Goal: Transaction & Acquisition: Complete application form

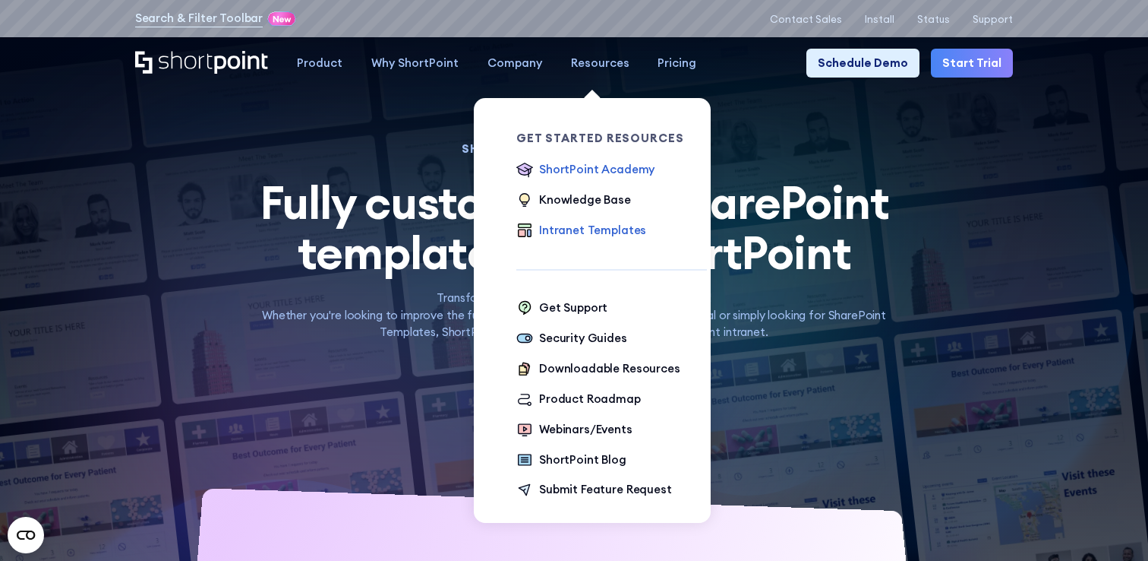
click at [591, 173] on div "ShortPoint Academy" at bounding box center [596, 169] width 115 height 17
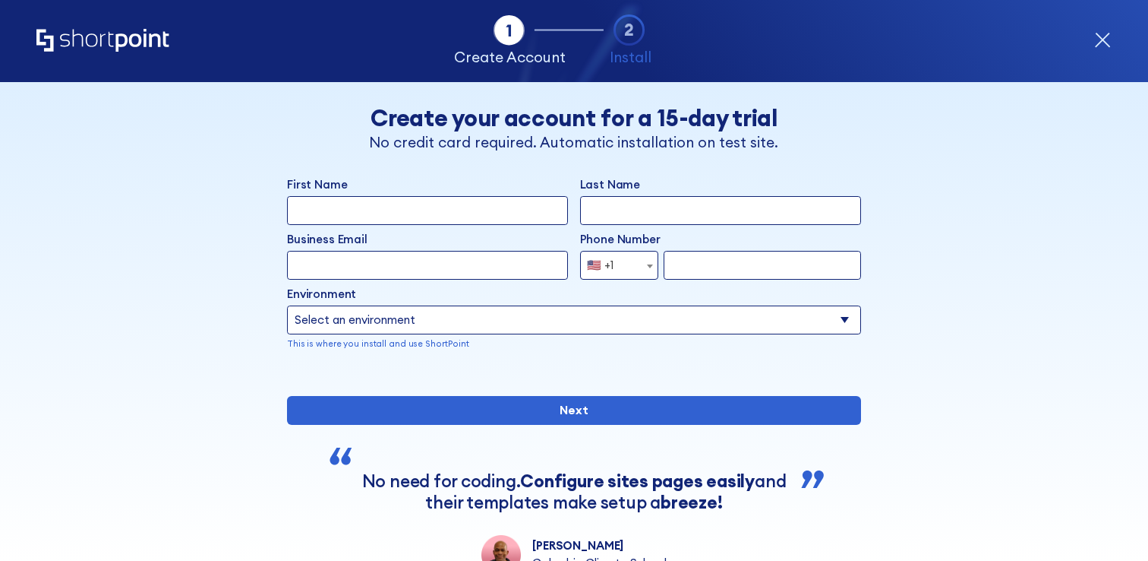
click at [514, 198] on input "First Name" at bounding box center [427, 210] width 281 height 29
type input "Naveen"
click at [681, 206] on input "Last Name" at bounding box center [720, 210] width 281 height 29
type input "siddirala"
click at [348, 277] on input "Business Email" at bounding box center [427, 265] width 281 height 29
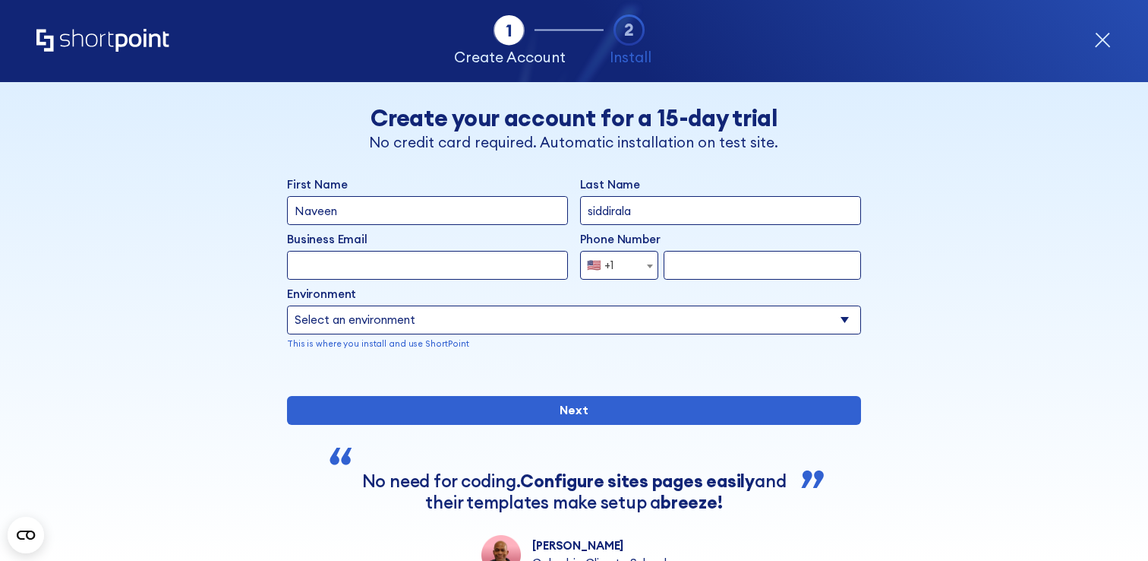
type input "n"
type input "knowledge.exchange@omnicomglobalsolutions.com"
click at [641, 265] on span "🇺🇸 +1" at bounding box center [619, 265] width 78 height 29
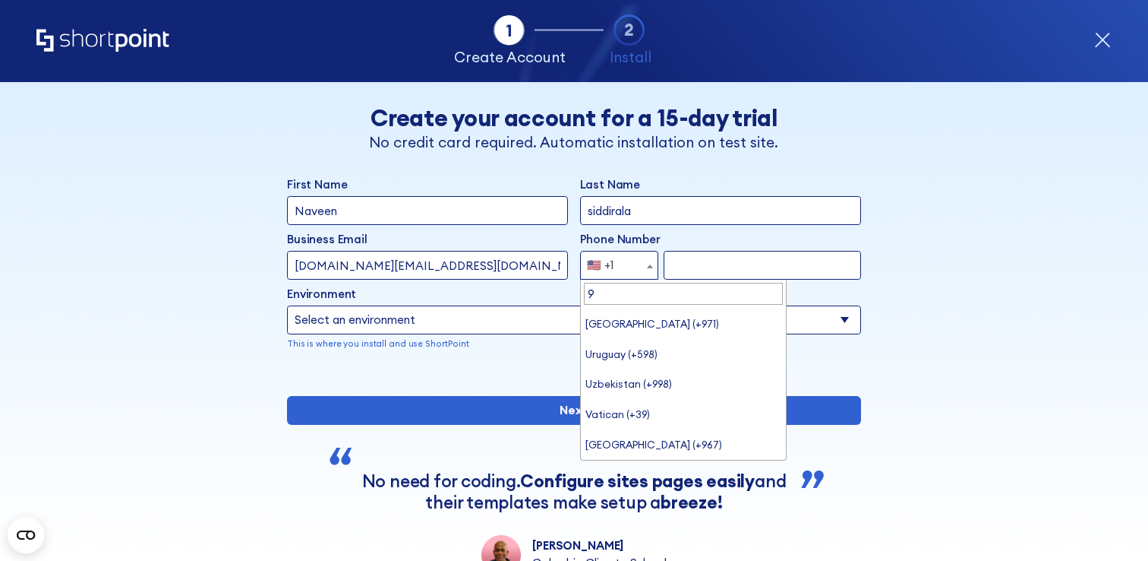
scroll to position [0, 0]
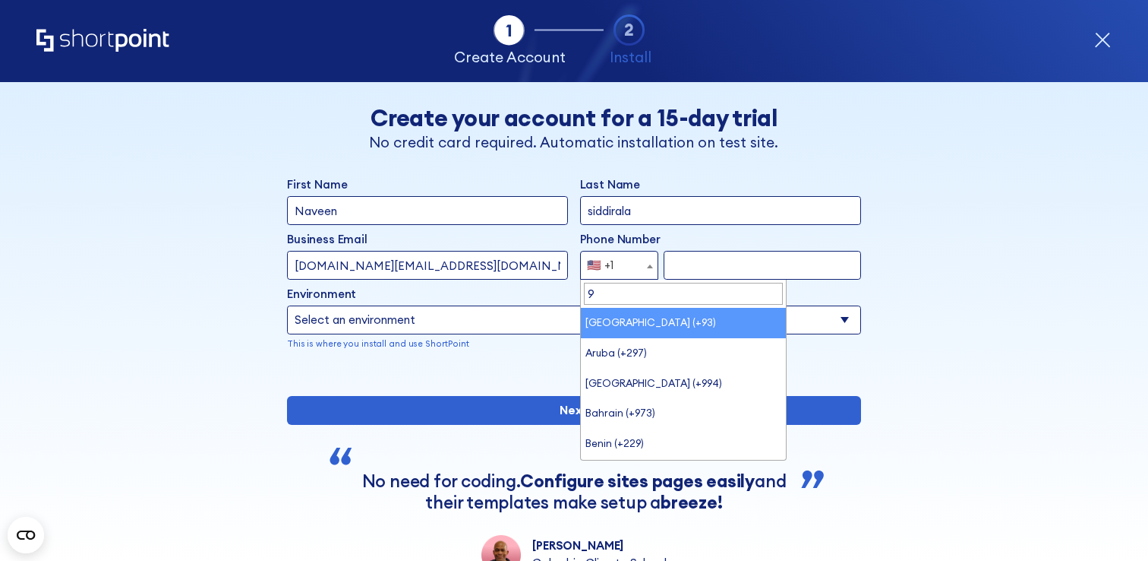
type input "91"
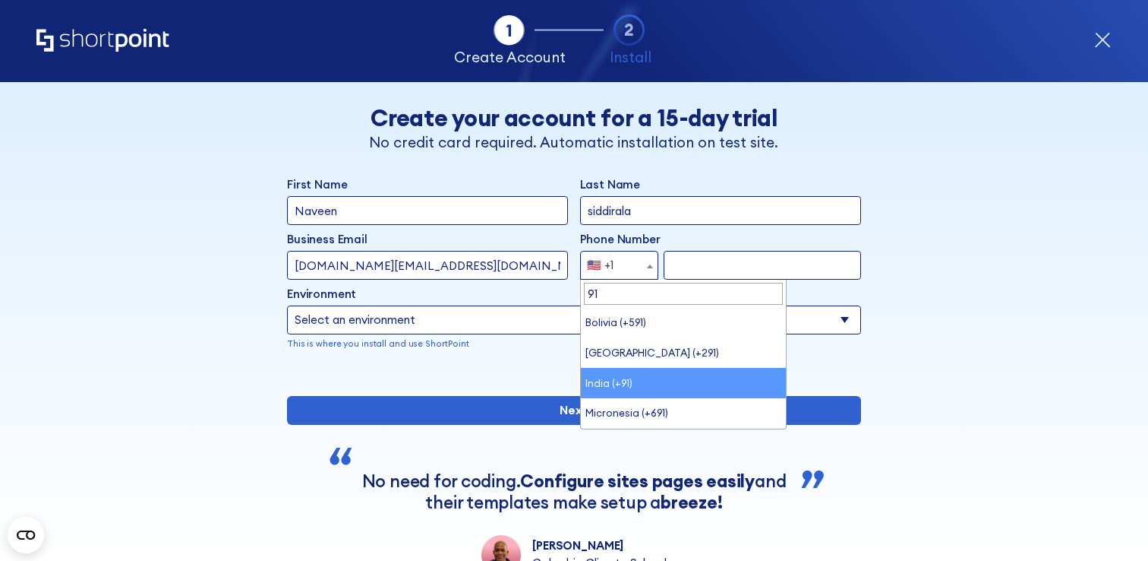
select select "+91"
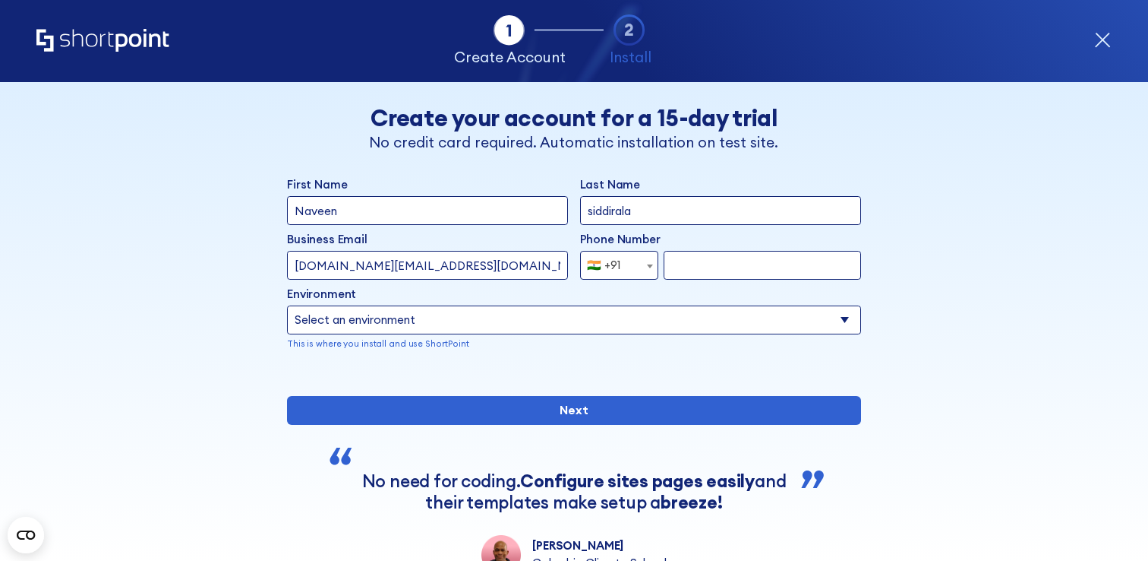
click at [728, 260] on input "form" at bounding box center [762, 265] width 197 height 29
type input "8919717032"
click at [611, 324] on select "Select an environment Microsoft 365 SharePoint Online SharePoint 2019 (On-Premi…" at bounding box center [574, 319] width 574 height 29
click at [287, 305] on select "Select an environment Microsoft 365 SharePoint Online SharePoint 2019 (On-Premi…" at bounding box center [574, 319] width 574 height 29
click at [562, 308] on select "Select an environment Microsoft 365 SharePoint Online SharePoint 2019 (On-Premi…" at bounding box center [574, 319] width 574 height 29
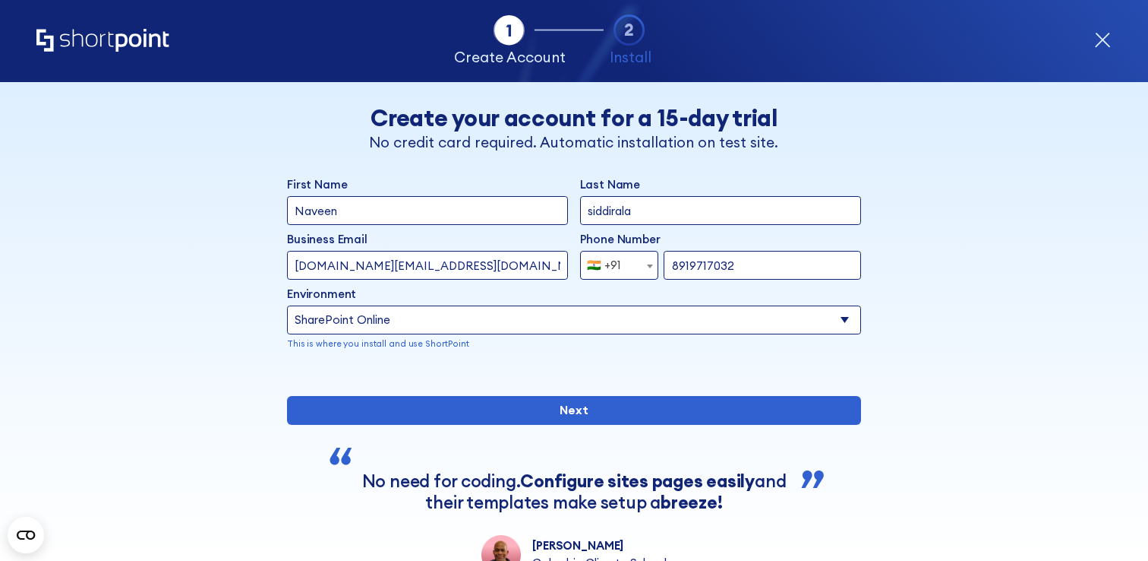
select select "Microsoft 365"
click at [287, 305] on select "Select an environment Microsoft 365 SharePoint Online SharePoint 2019 (On-Premi…" at bounding box center [574, 319] width 574 height 29
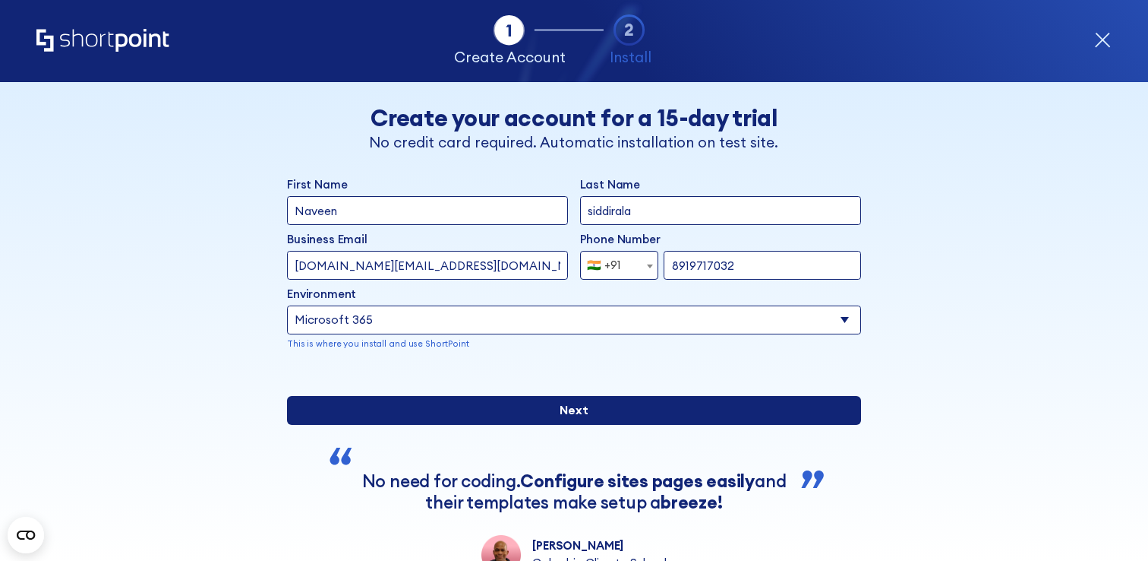
click at [561, 425] on input "Next" at bounding box center [574, 410] width 574 height 29
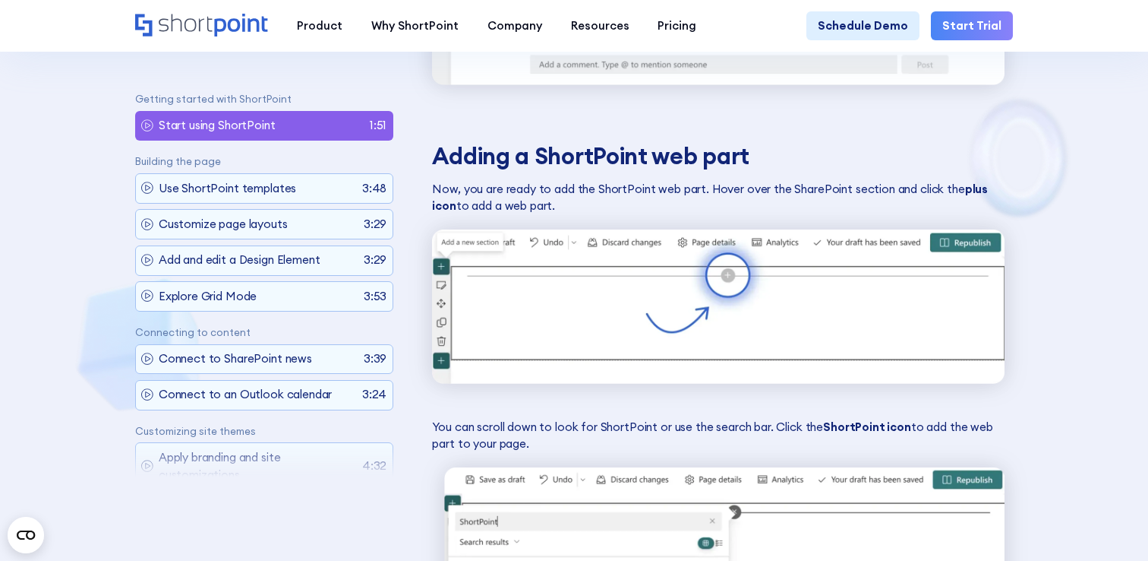
scroll to position [2042, 0]
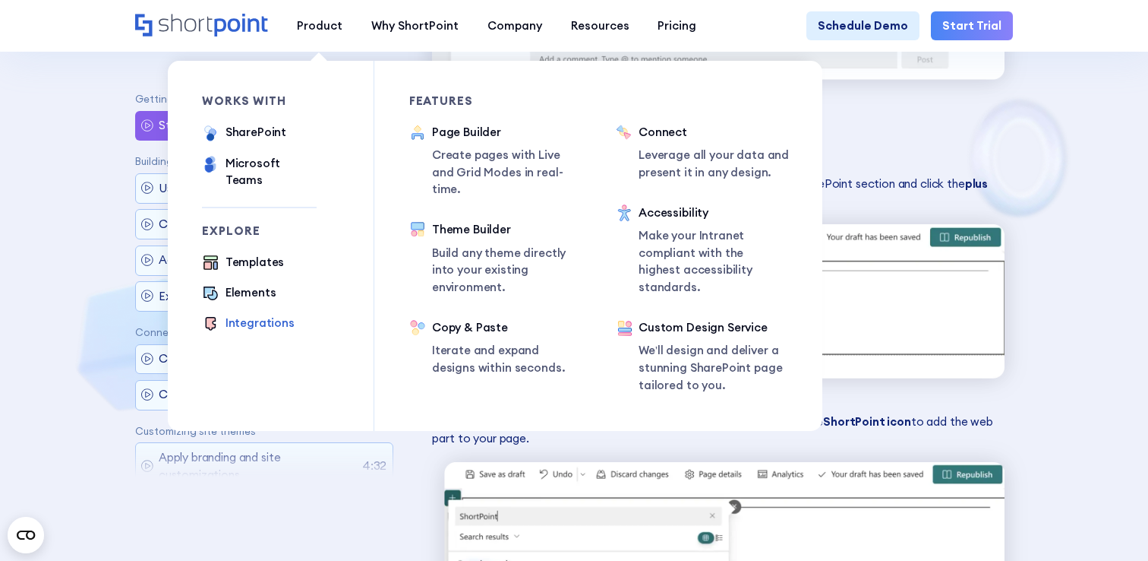
click at [263, 314] on div "Integrations" at bounding box center [260, 322] width 69 height 17
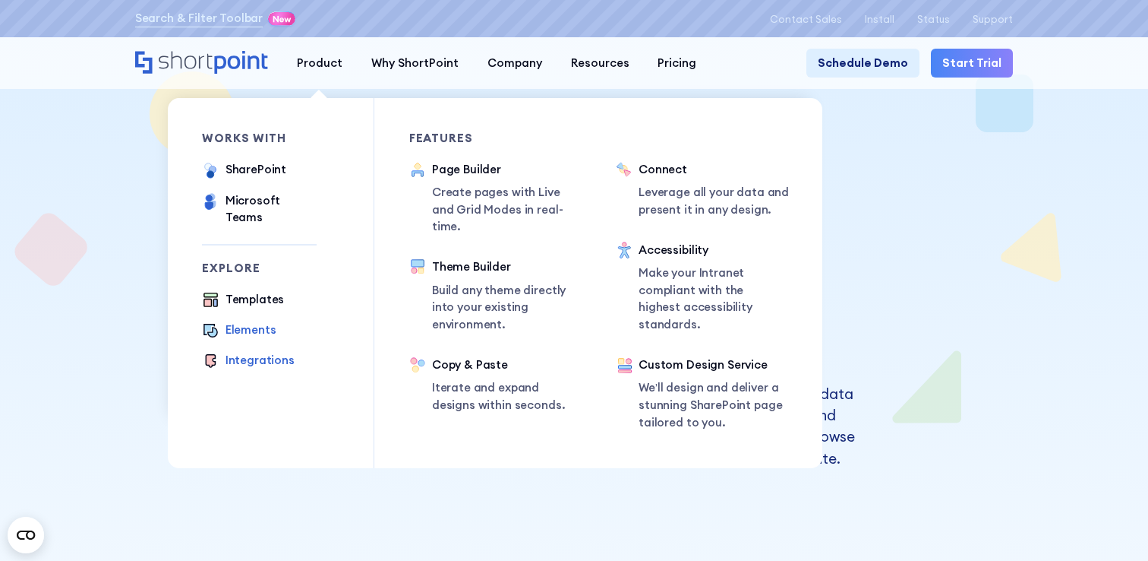
click at [266, 321] on div "Elements" at bounding box center [251, 329] width 51 height 17
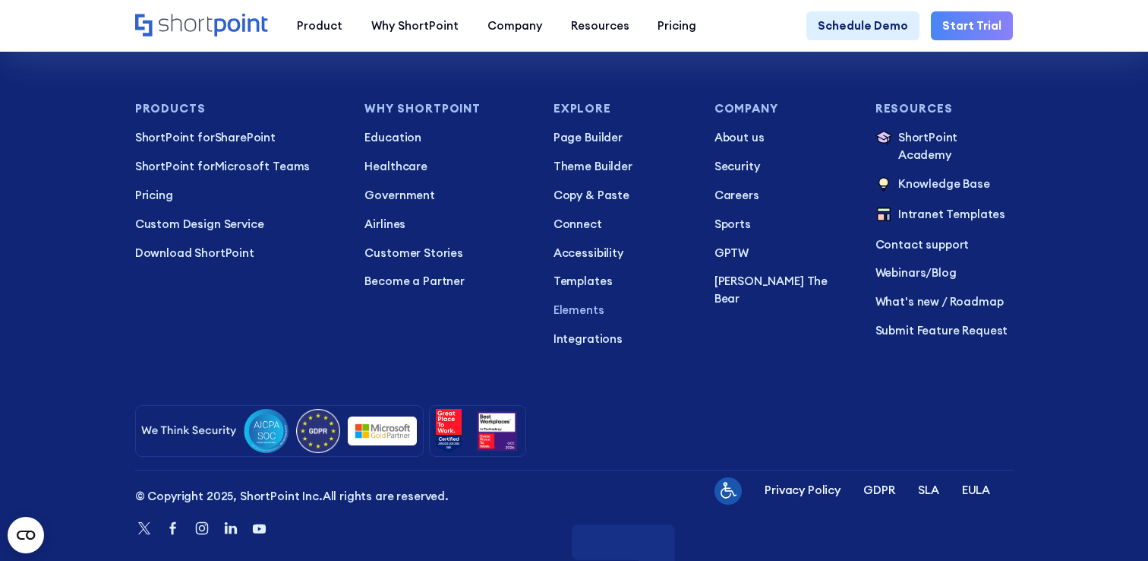
scroll to position [4272, 0]
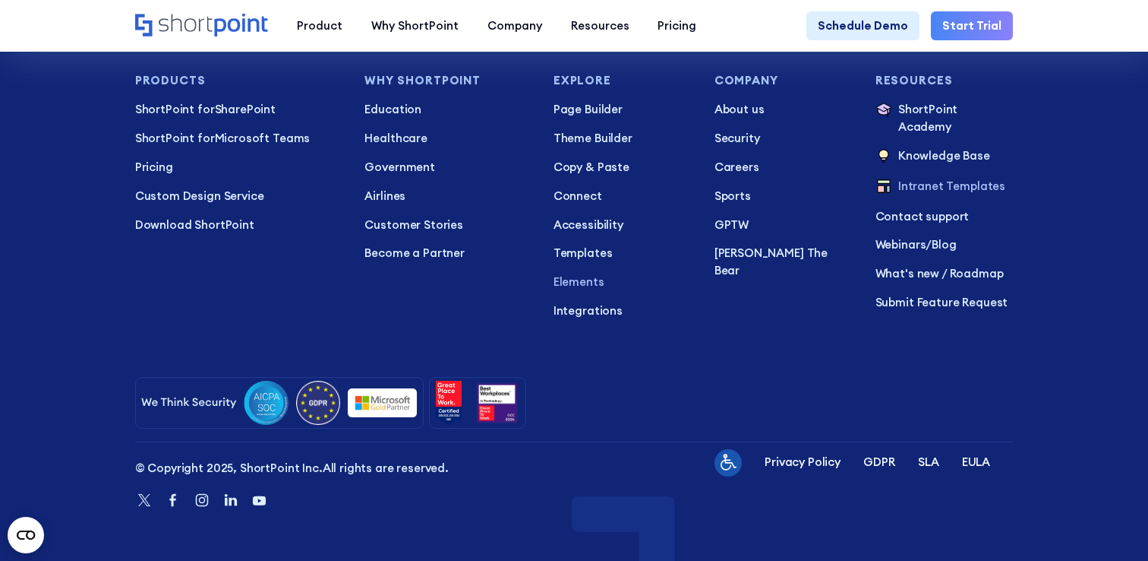
click at [899, 178] on p "Intranet Templates" at bounding box center [952, 187] width 107 height 19
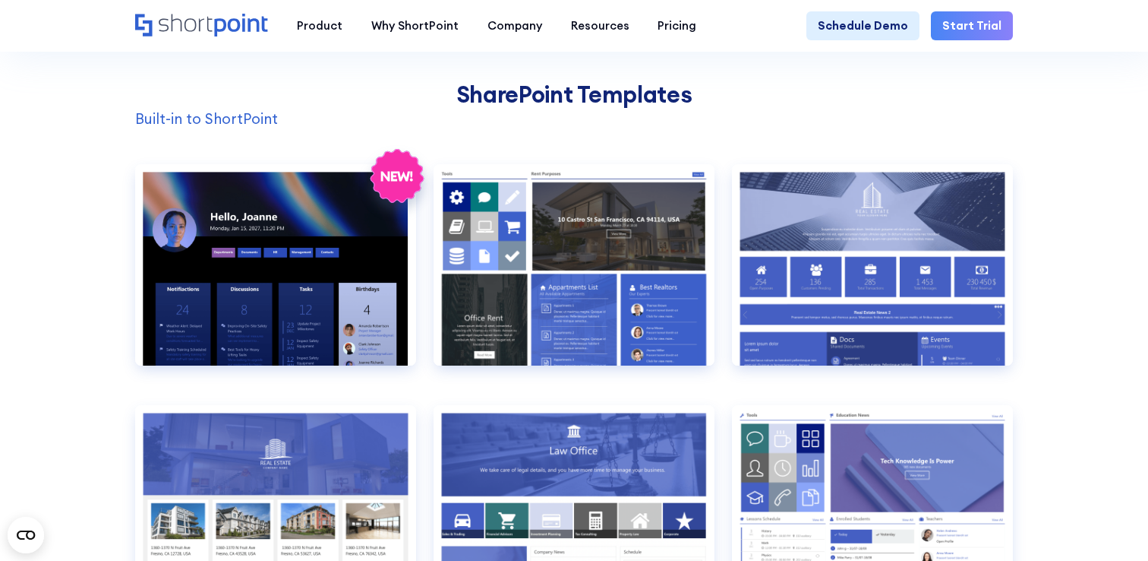
scroll to position [1280, 0]
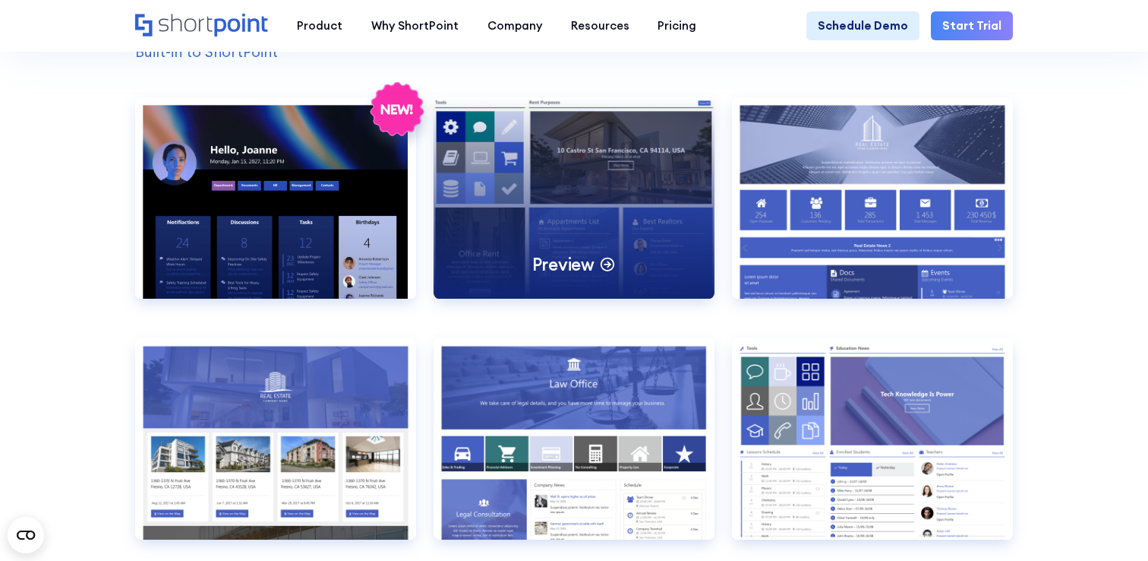
click at [609, 221] on div "Preview" at bounding box center [574, 197] width 281 height 201
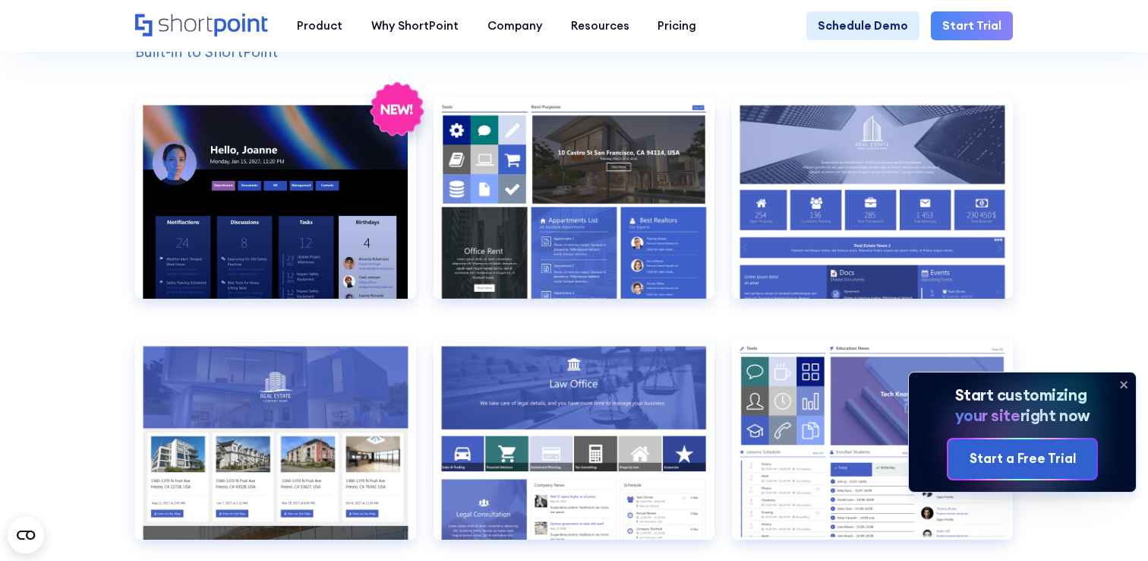
click at [1130, 384] on icon at bounding box center [1124, 384] width 24 height 24
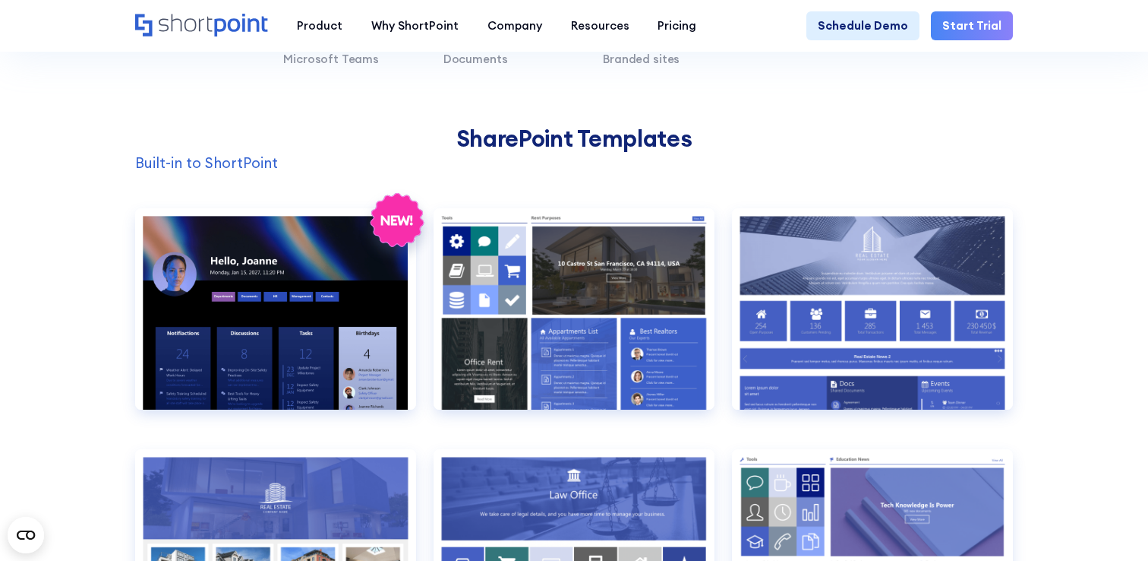
scroll to position [1218, 0]
